Goal: Information Seeking & Learning: Learn about a topic

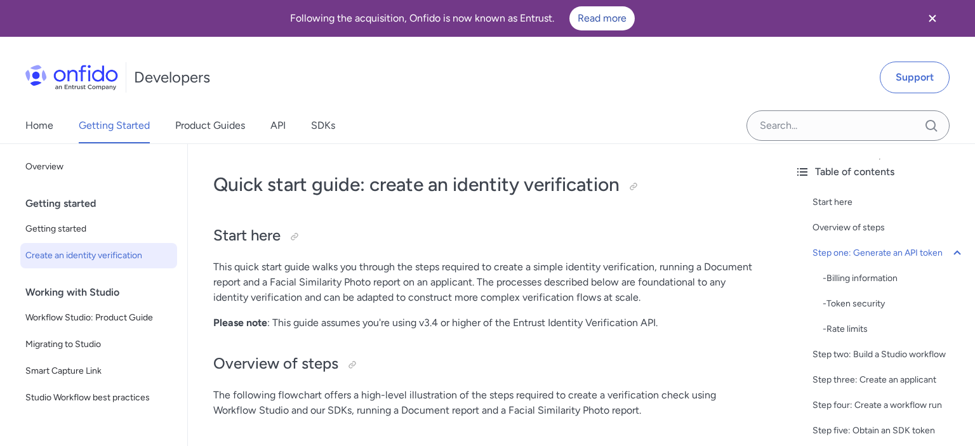
scroll to position [817, 0]
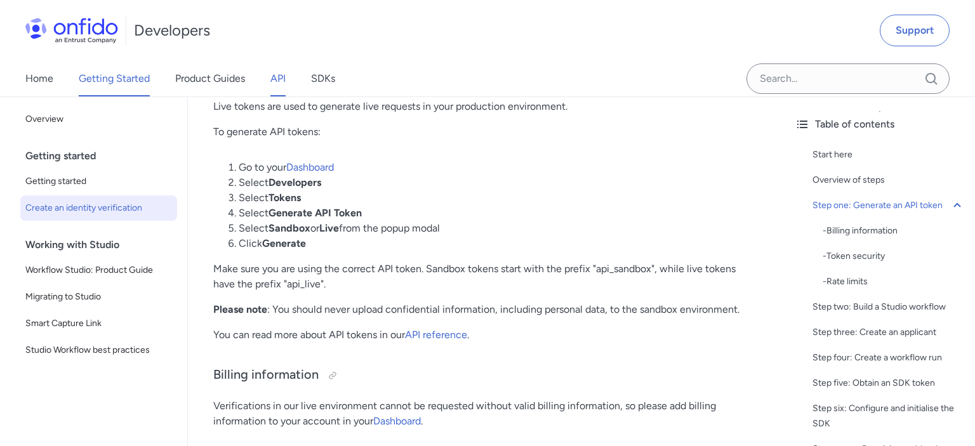
click at [283, 79] on link "API" at bounding box center [278, 79] width 15 height 36
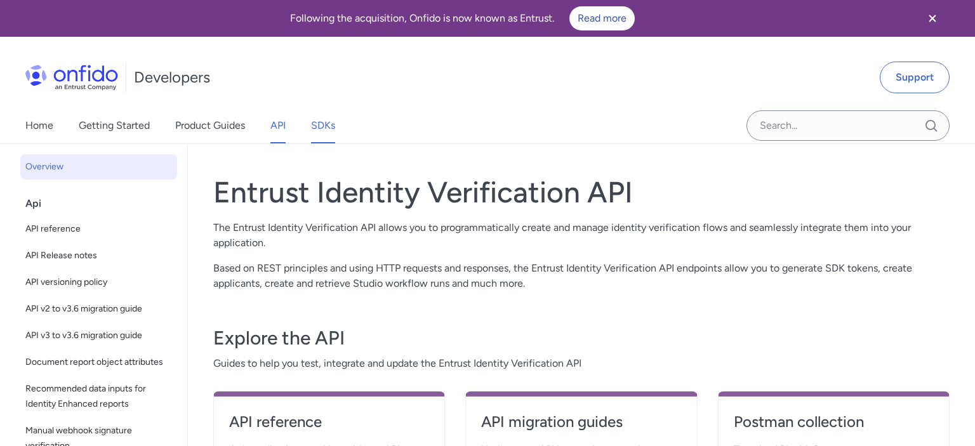
click at [321, 118] on link "SDKs" at bounding box center [323, 126] width 24 height 36
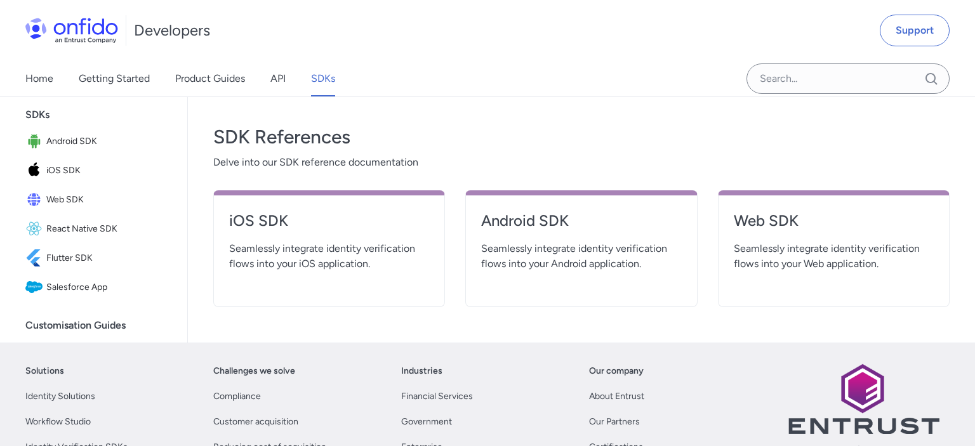
scroll to position [483, 0]
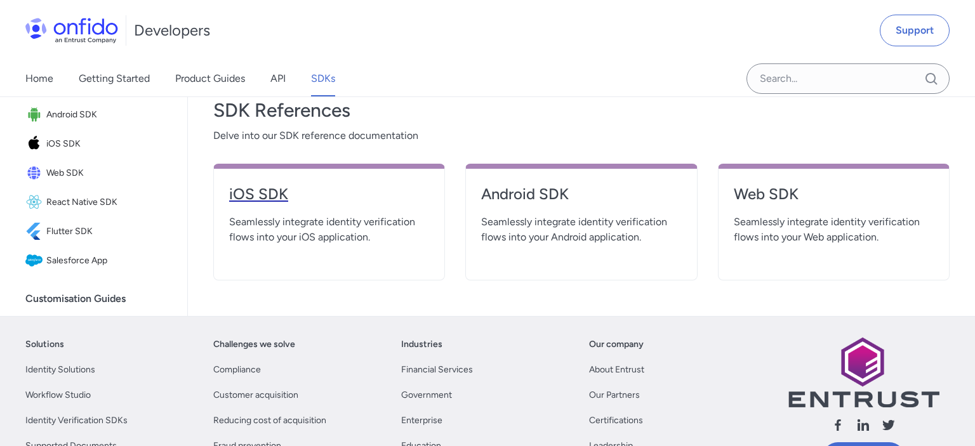
click at [268, 194] on h4 "iOS SDK" at bounding box center [329, 194] width 200 height 20
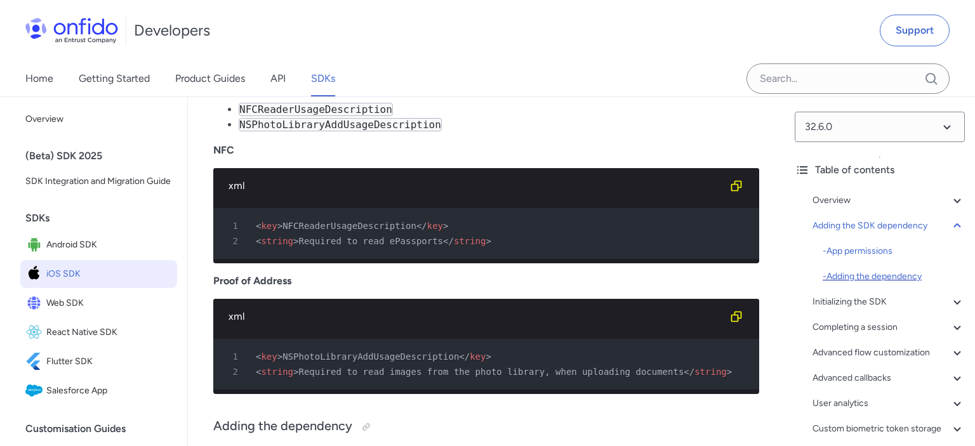
scroll to position [1546, 0]
